Goal: Find contact information: Find contact information

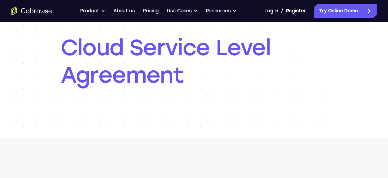
scroll to position [63, 0]
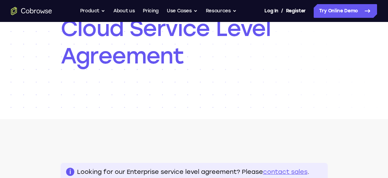
scroll to position [68, 0]
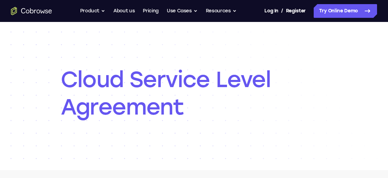
scroll to position [66, 0]
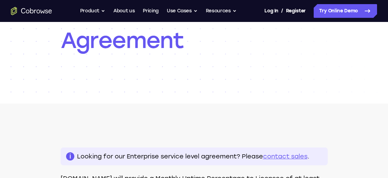
click at [278, 155] on link "contact sales" at bounding box center [285, 156] width 45 height 8
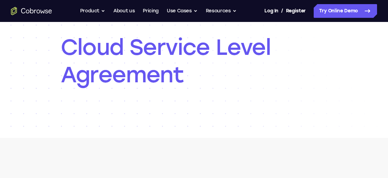
scroll to position [64, 0]
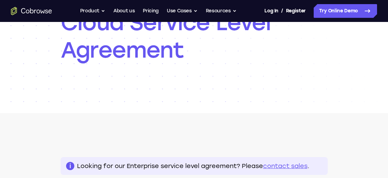
scroll to position [85, 0]
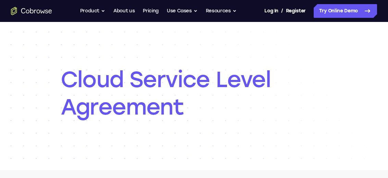
scroll to position [62, 0]
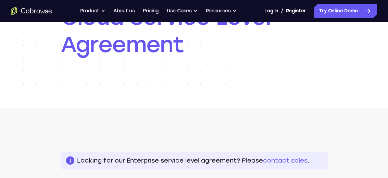
click at [265, 159] on link "contact sales" at bounding box center [285, 161] width 45 height 8
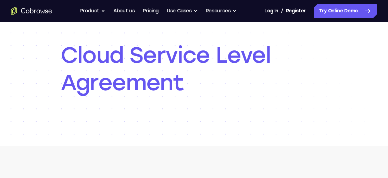
scroll to position [73, 0]
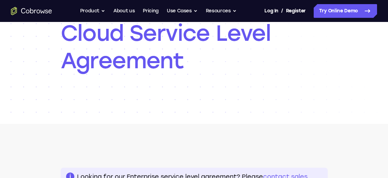
scroll to position [70, 0]
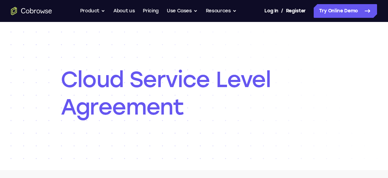
scroll to position [34, 0]
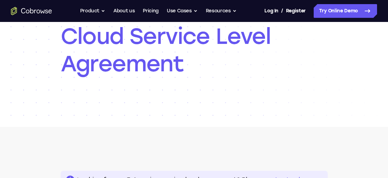
scroll to position [65, 0]
